Goal: Transaction & Acquisition: Subscribe to service/newsletter

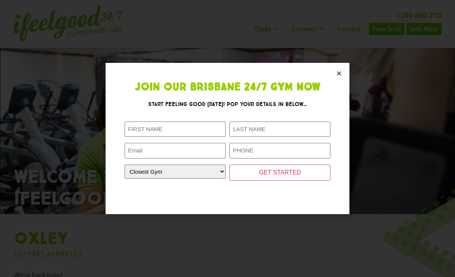
click at [340, 76] on icon "Close" at bounding box center [339, 73] width 6 height 6
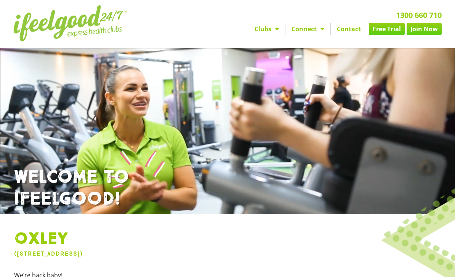
click at [272, 35] on span "Menu" at bounding box center [275, 29] width 8 height 14
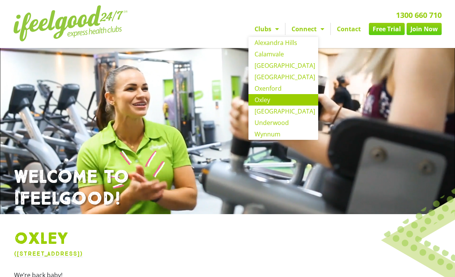
click at [285, 103] on link "Oxley" at bounding box center [283, 99] width 70 height 11
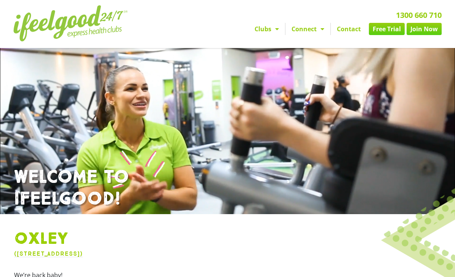
scroll to position [26, 0]
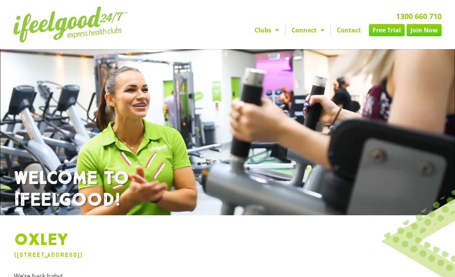
click at [316, 37] on span "Menu" at bounding box center [320, 30] width 8 height 14
click at [275, 35] on span "Menu" at bounding box center [275, 30] width 8 height 14
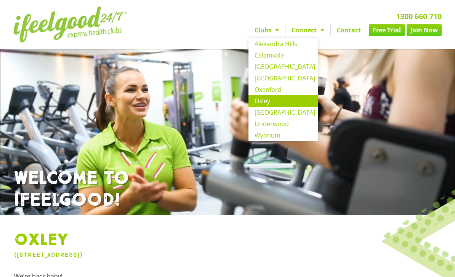
click at [385, 34] on link "Free Trial" at bounding box center [387, 30] width 36 height 12
